Goal: Transaction & Acquisition: Book appointment/travel/reservation

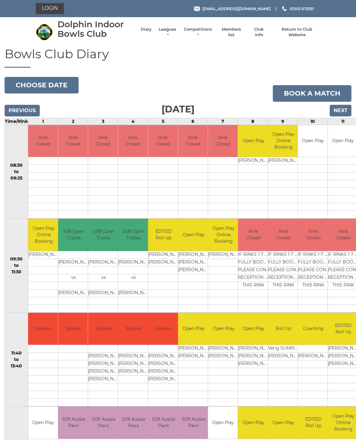
click at [342, 107] on input "Next" at bounding box center [341, 111] width 22 height 12
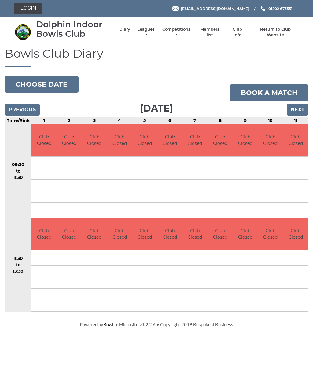
click at [296, 109] on input "Next" at bounding box center [298, 110] width 22 height 12
click at [298, 110] on input "Next" at bounding box center [298, 110] width 22 height 12
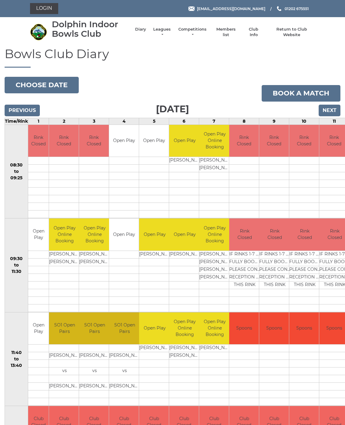
click at [333, 109] on input "Next" at bounding box center [329, 111] width 22 height 12
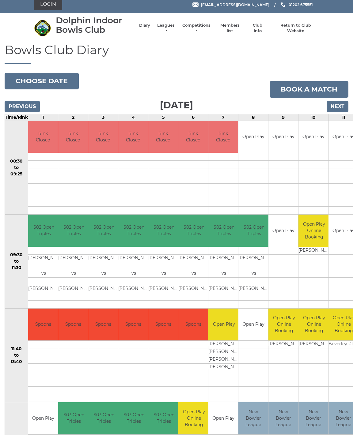
scroll to position [4, 0]
click at [342, 102] on input "Next" at bounding box center [337, 107] width 22 height 12
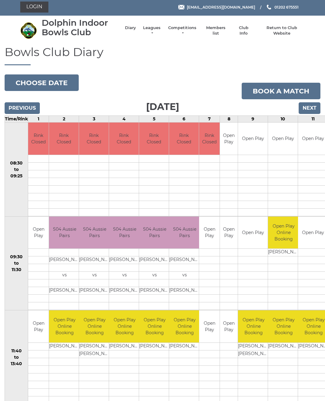
scroll to position [1, 0]
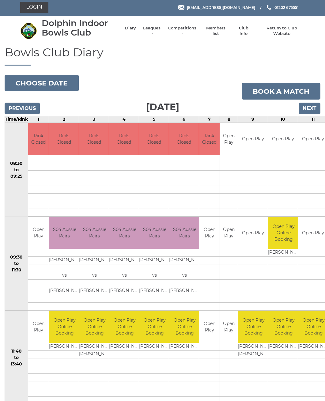
click at [310, 106] on input "Next" at bounding box center [309, 109] width 22 height 12
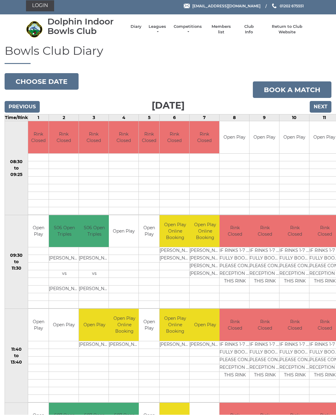
click at [324, 104] on input "Next" at bounding box center [321, 107] width 22 height 12
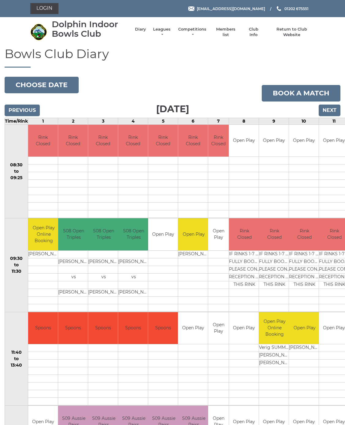
click at [330, 108] on input "Next" at bounding box center [330, 111] width 22 height 12
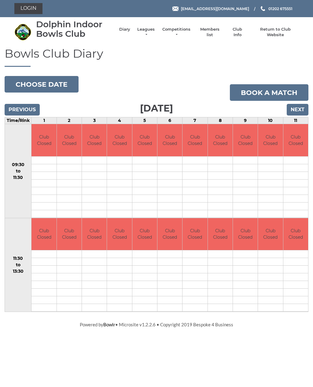
click at [300, 105] on input "Next" at bounding box center [298, 110] width 22 height 12
click at [300, 107] on input "Next" at bounding box center [298, 110] width 22 height 12
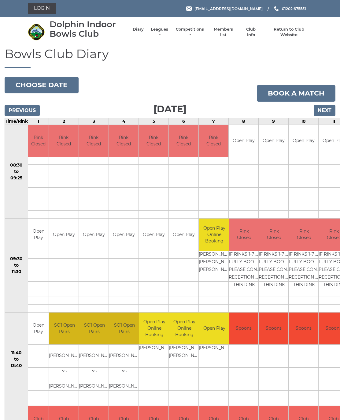
click at [324, 109] on input "Next" at bounding box center [325, 111] width 22 height 12
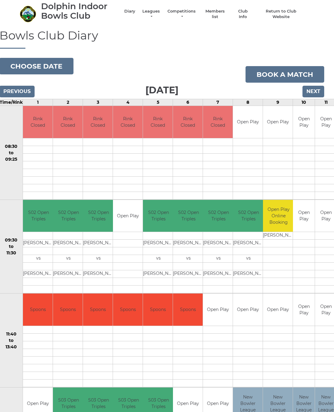
scroll to position [17, 5]
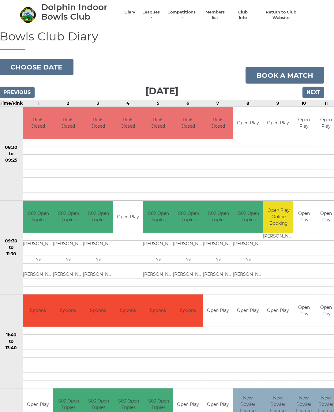
click at [286, 75] on link "Book a match" at bounding box center [284, 75] width 79 height 17
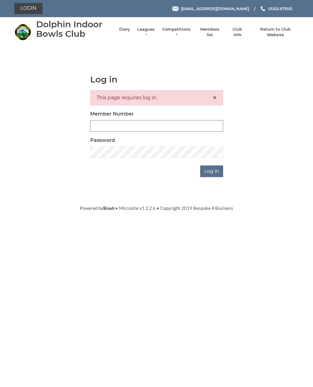
type input "3448"
click at [212, 170] on input "Log in" at bounding box center [211, 171] width 23 height 12
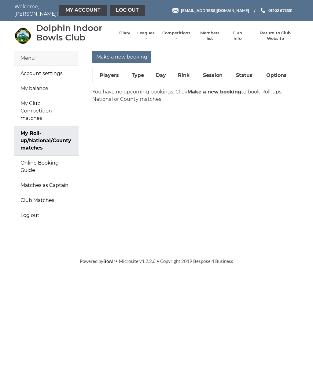
click at [40, 89] on link "My balance" at bounding box center [46, 88] width 64 height 15
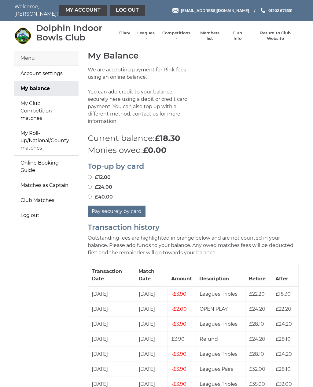
click at [127, 36] on link "Diary" at bounding box center [124, 33] width 11 height 6
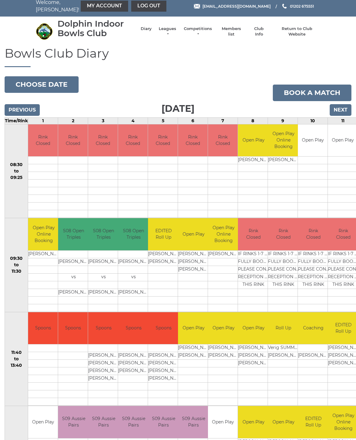
scroll to position [4, 0]
click at [342, 108] on input "Next" at bounding box center [341, 110] width 22 height 12
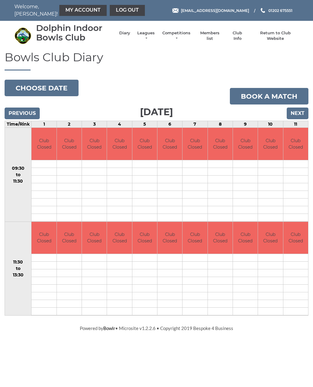
click at [298, 110] on input "Next" at bounding box center [298, 113] width 22 height 12
click at [303, 111] on input "Next" at bounding box center [298, 113] width 22 height 12
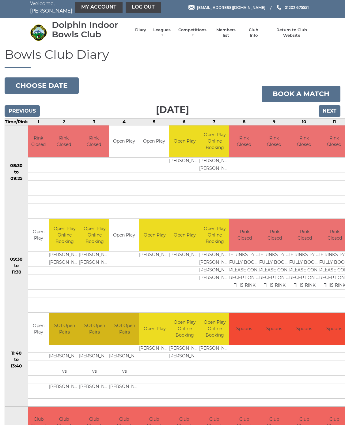
scroll to position [3, 0]
click at [332, 112] on input "Next" at bounding box center [329, 111] width 22 height 12
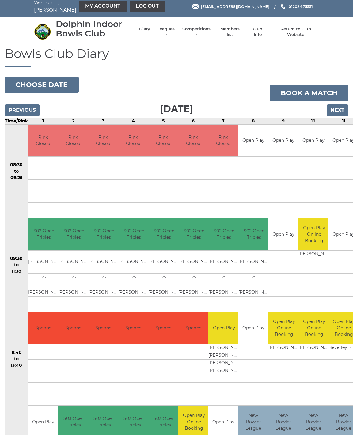
scroll to position [4, 0]
click at [339, 110] on input "Next" at bounding box center [337, 110] width 22 height 12
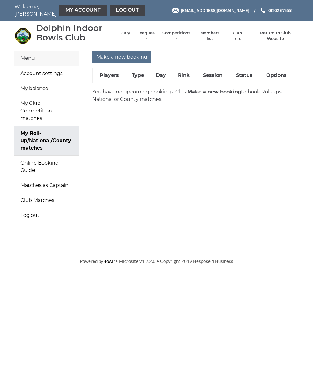
click at [127, 36] on link "Diary" at bounding box center [124, 33] width 11 height 6
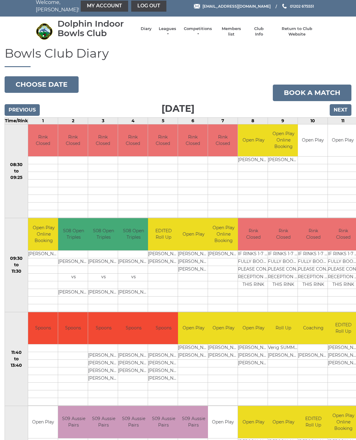
scroll to position [4, 0]
click at [343, 112] on input "Next" at bounding box center [341, 110] width 22 height 12
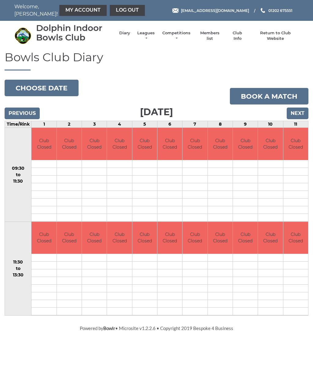
click at [302, 110] on input "Next" at bounding box center [298, 113] width 22 height 12
click at [303, 112] on input "Next" at bounding box center [298, 113] width 22 height 12
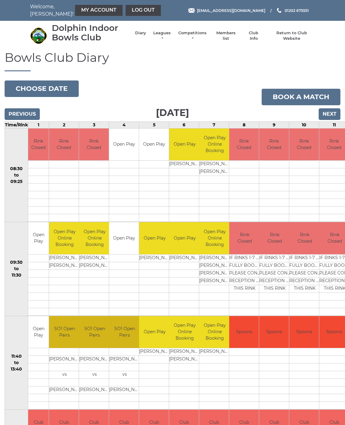
scroll to position [3, 0]
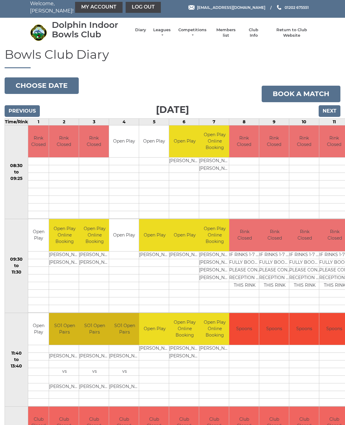
click at [331, 113] on input "Next" at bounding box center [329, 111] width 22 height 12
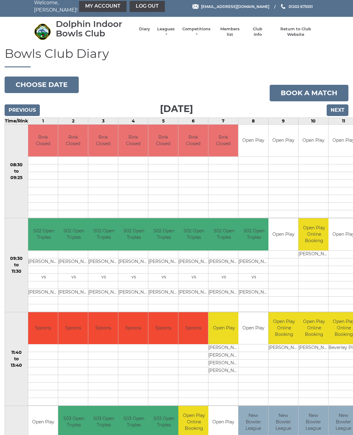
scroll to position [4, 0]
click at [343, 111] on input "Next" at bounding box center [337, 110] width 22 height 12
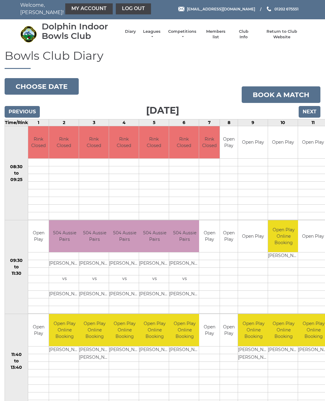
scroll to position [1, 0]
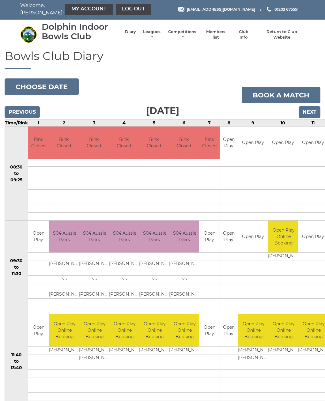
click at [312, 111] on input "Next" at bounding box center [309, 112] width 22 height 12
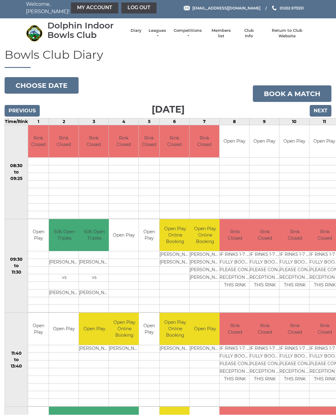
click at [327, 112] on input "Next" at bounding box center [321, 111] width 22 height 12
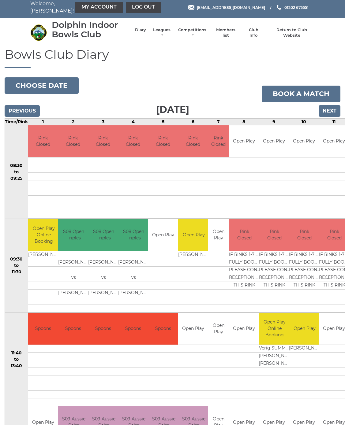
scroll to position [3, 0]
click at [337, 114] on input "Next" at bounding box center [330, 111] width 22 height 12
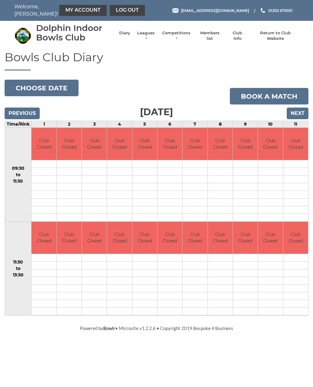
click at [303, 112] on input "Next" at bounding box center [298, 113] width 22 height 12
click at [304, 113] on input "Next" at bounding box center [298, 113] width 22 height 12
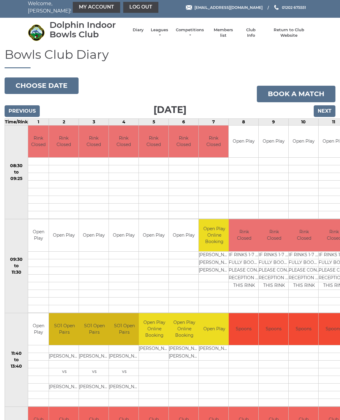
scroll to position [3, 0]
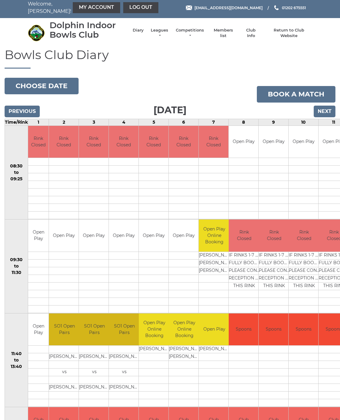
click at [331, 114] on input "Next" at bounding box center [325, 112] width 22 height 12
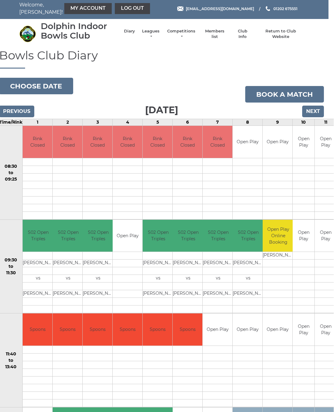
scroll to position [2, 5]
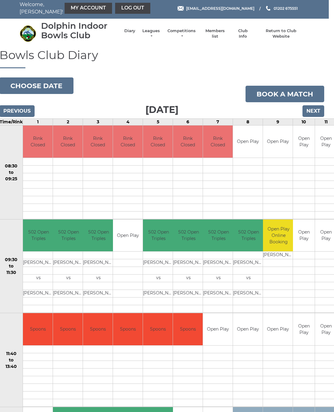
click at [305, 233] on td "Open Play" at bounding box center [304, 235] width 22 height 32
click at [294, 91] on link "Book a match" at bounding box center [284, 94] width 79 height 17
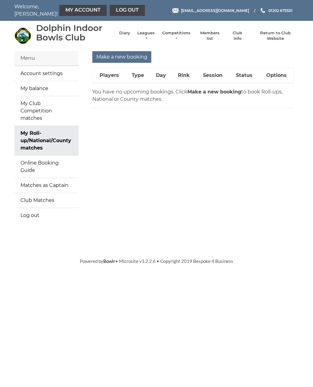
click at [115, 52] on input "Make a new booking" at bounding box center [121, 57] width 59 height 12
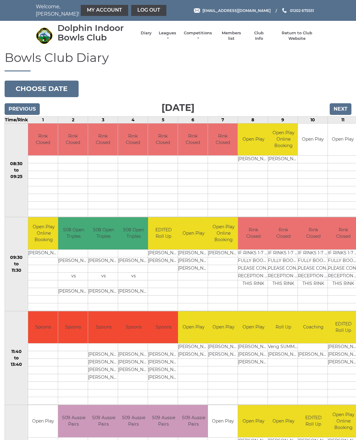
scroll to position [4, 0]
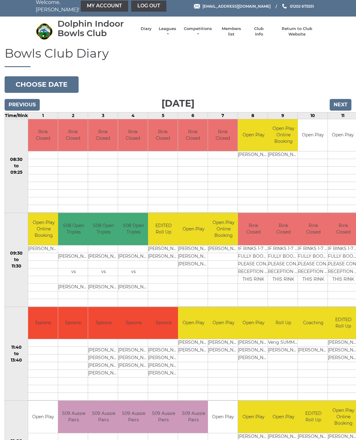
click at [44, 83] on button "Choose date" at bounding box center [42, 84] width 74 height 17
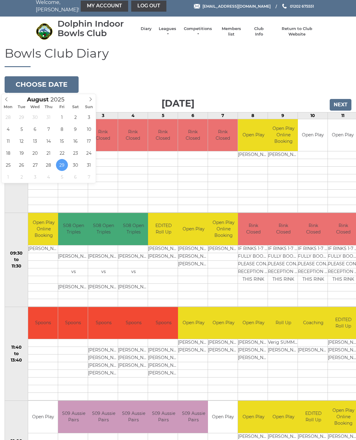
click at [90, 99] on icon at bounding box center [90, 99] width 4 height 4
type input "[DATE]"
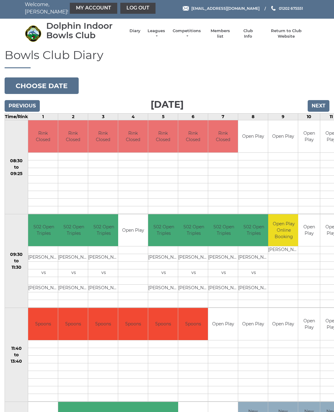
scroll to position [2, 0]
click at [0, 0] on link "Book slot" at bounding box center [0, 0] width 0 height 0
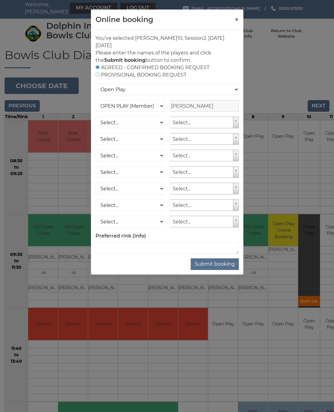
click at [219, 264] on button "Submit booking" at bounding box center [215, 264] width 48 height 12
